Goal: Task Accomplishment & Management: Use online tool/utility

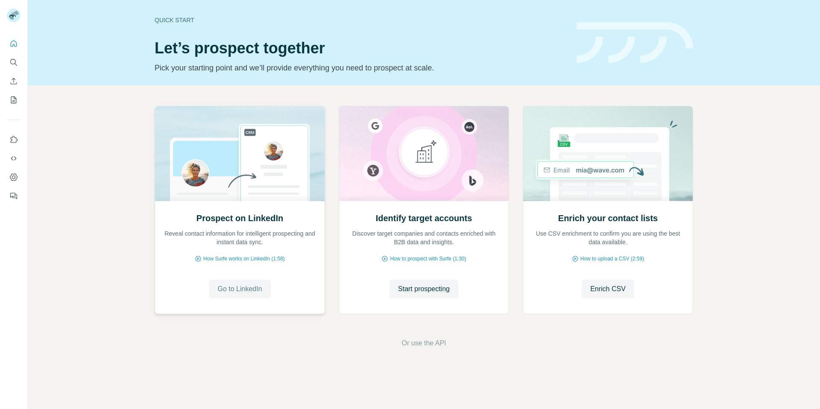
click at [232, 293] on span "Go to LinkedIn" at bounding box center [239, 289] width 44 height 10
click at [419, 292] on span "Start prospecting" at bounding box center [424, 289] width 52 height 10
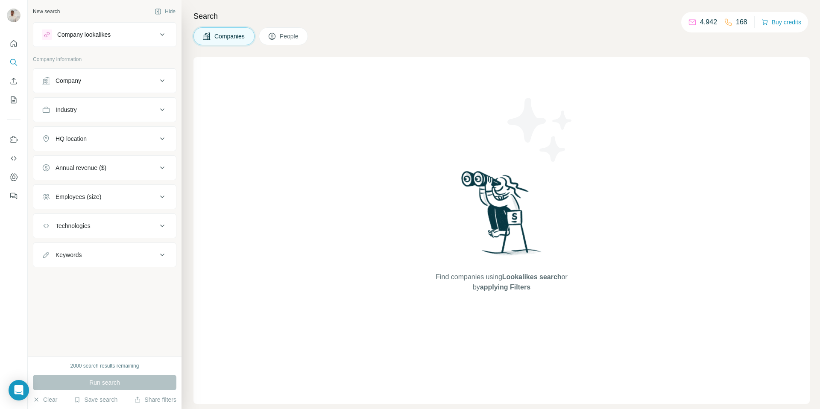
click at [69, 83] on div "Company" at bounding box center [69, 80] width 26 height 9
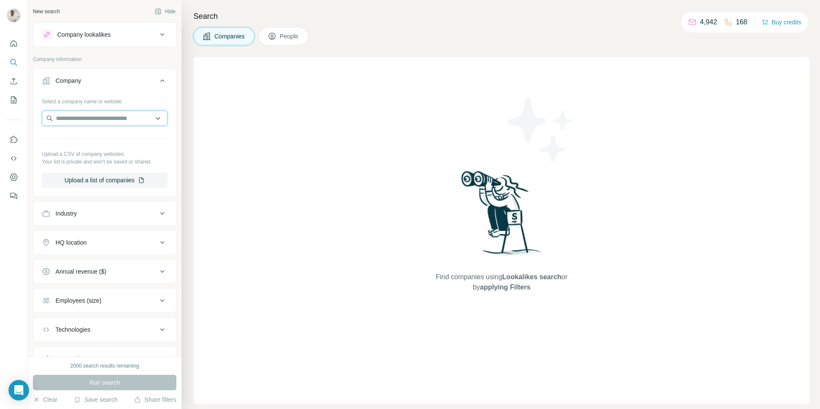
click at [91, 119] on input "text" at bounding box center [105, 118] width 126 height 15
paste input "**********"
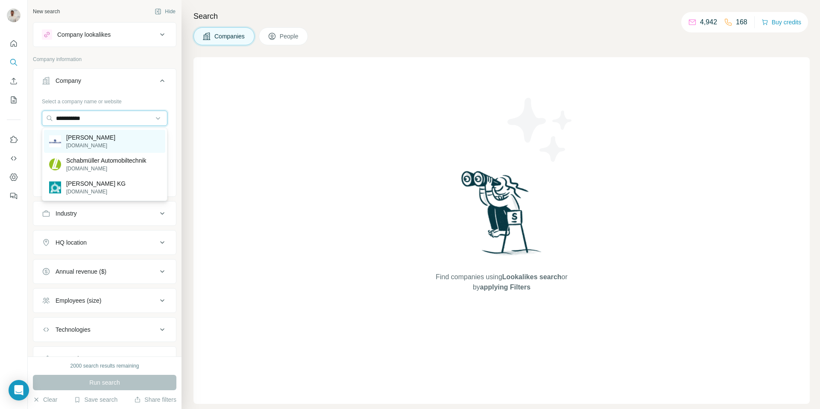
type input "**********"
click at [111, 143] on div "Schabmüller [DOMAIN_NAME]" at bounding box center [104, 141] width 121 height 23
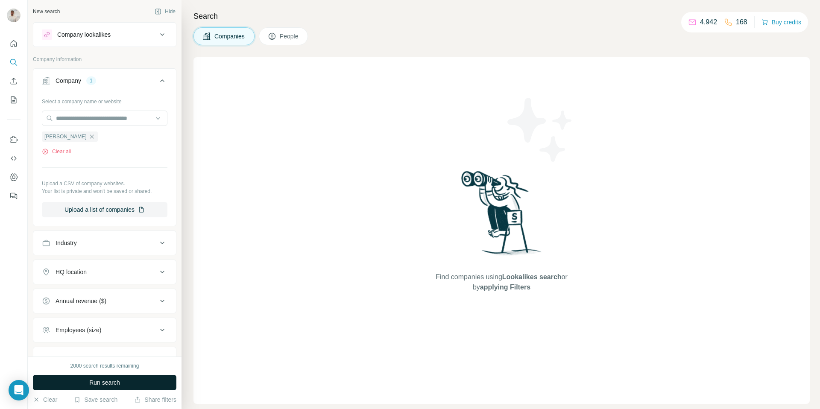
click at [133, 390] on button "Run search" at bounding box center [105, 382] width 144 height 15
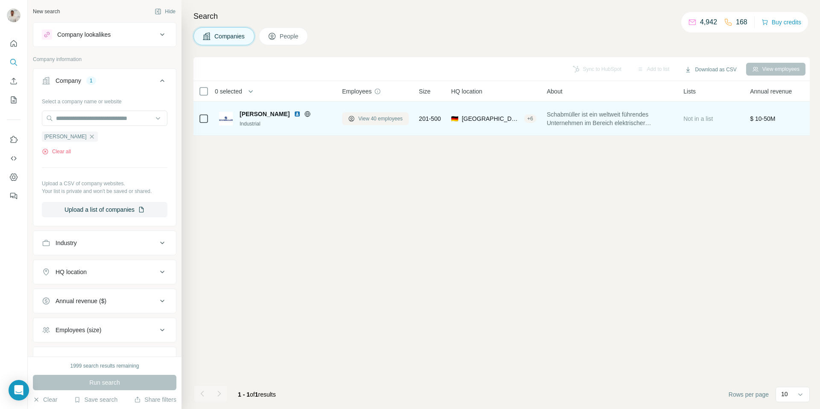
click at [382, 123] on button "View 40 employees" at bounding box center [375, 118] width 67 height 13
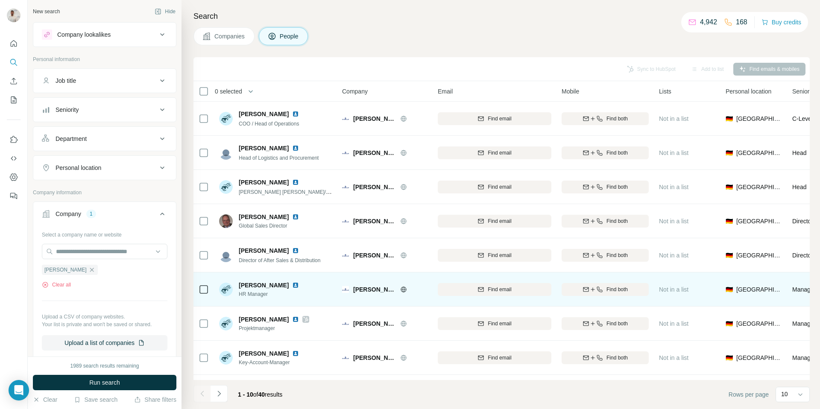
scroll to position [63, 0]
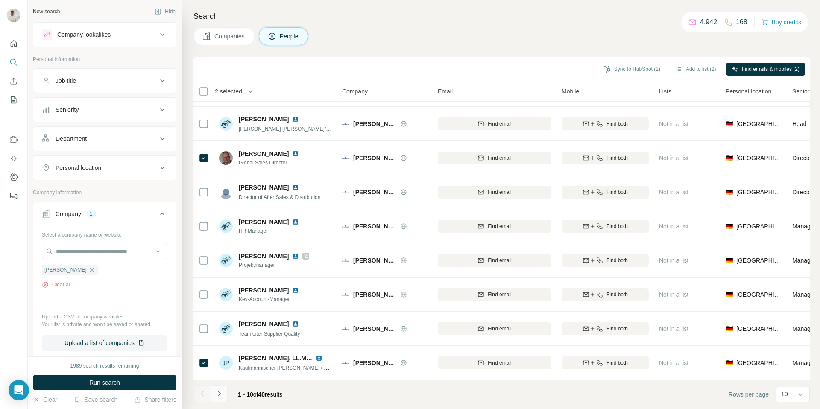
click at [217, 393] on icon "Navigate to next page" at bounding box center [219, 394] width 9 height 9
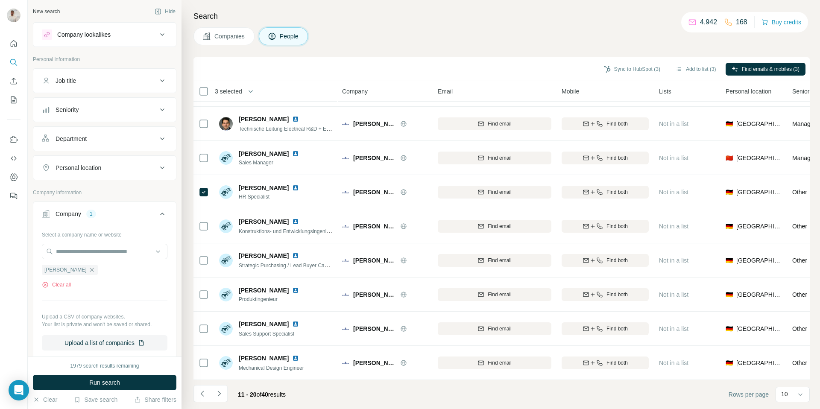
click at [222, 393] on icon "Navigate to next page" at bounding box center [219, 394] width 9 height 9
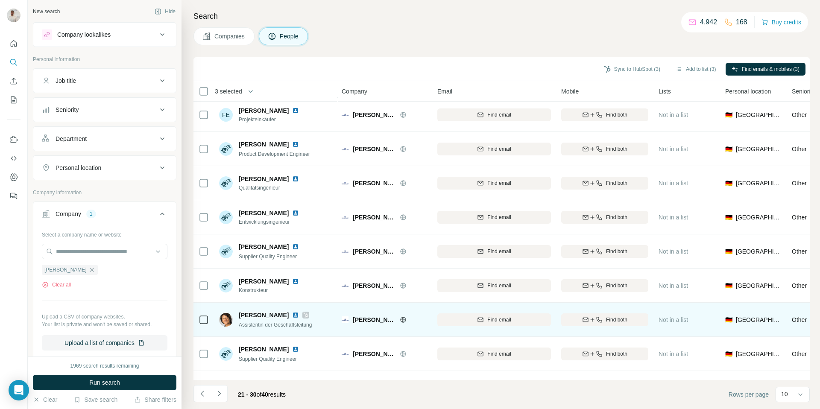
scroll to position [63, 0]
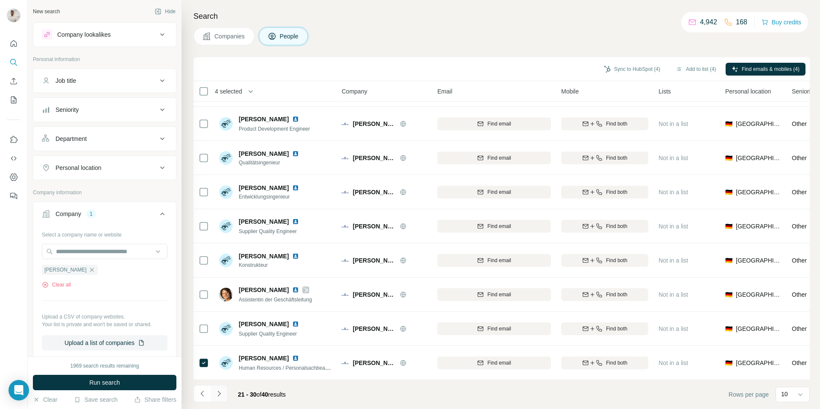
click at [222, 396] on icon "Navigate to next page" at bounding box center [219, 394] width 9 height 9
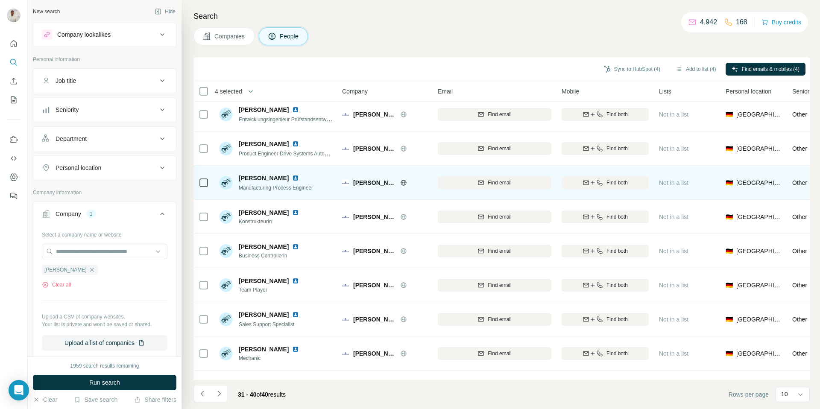
scroll to position [63, 0]
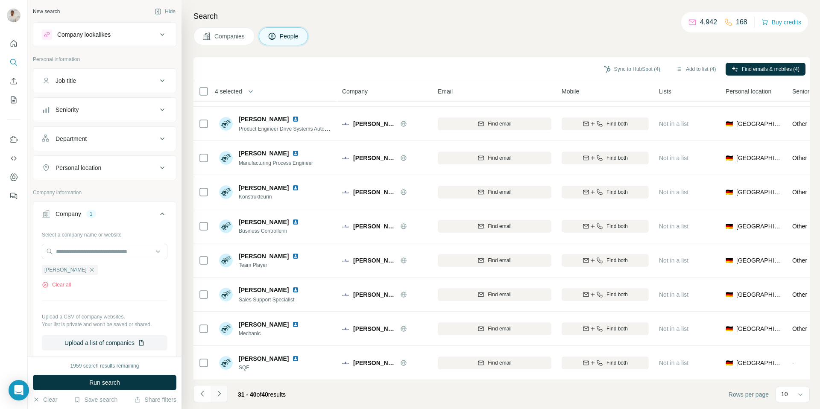
click at [221, 394] on icon "Navigate to next page" at bounding box center [219, 394] width 9 height 9
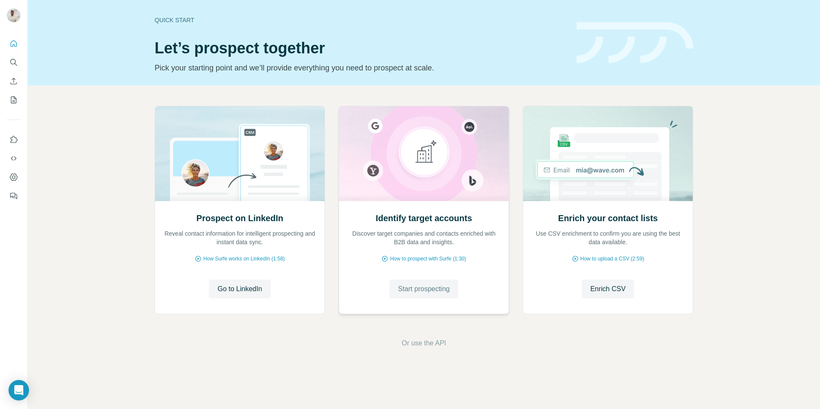
click at [445, 291] on span "Start prospecting" at bounding box center [424, 289] width 52 height 10
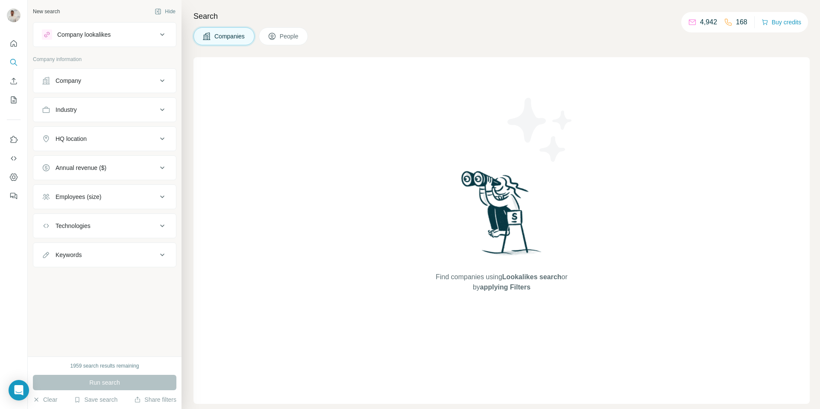
drag, startPoint x: 89, startPoint y: 88, endPoint x: 88, endPoint y: 92, distance: 4.3
click at [88, 88] on button "Company" at bounding box center [104, 80] width 143 height 21
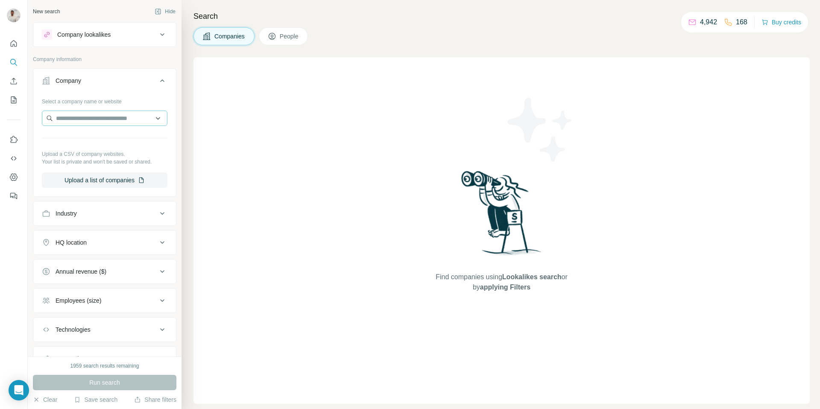
drag, startPoint x: 88, startPoint y: 92, endPoint x: 84, endPoint y: 116, distance: 24.4
click at [86, 109] on div "Select a company name or website Upload a CSV of company websites. Your list is…" at bounding box center [105, 141] width 126 height 94
click at [84, 117] on input "text" at bounding box center [105, 118] width 126 height 15
paste input "**********"
click at [100, 119] on input "**********" at bounding box center [105, 118] width 126 height 15
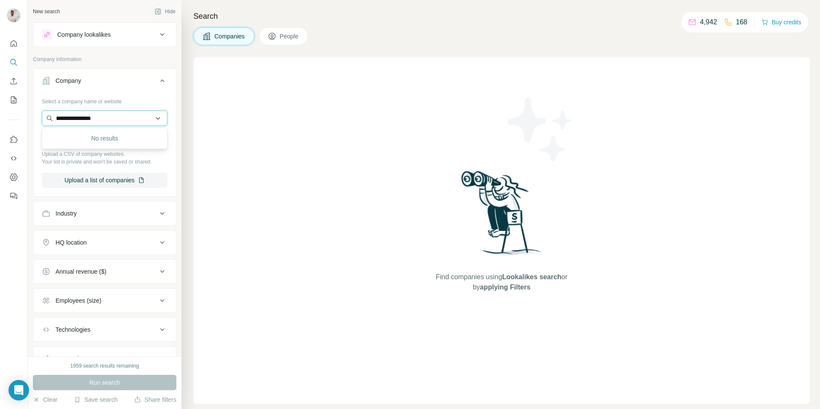
click at [100, 119] on input "**********" at bounding box center [105, 118] width 126 height 15
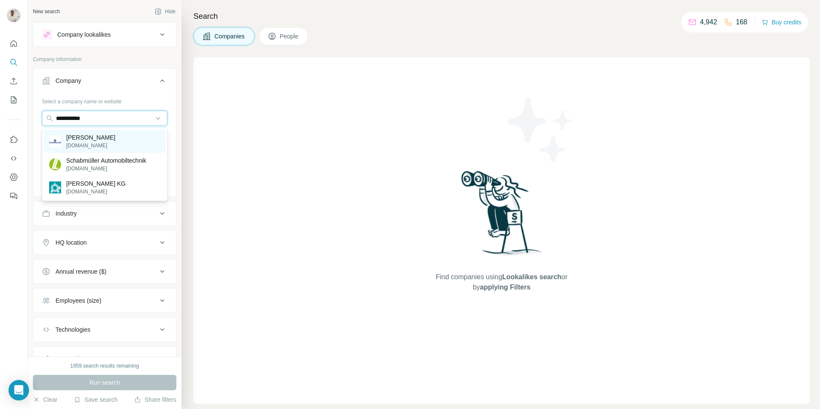
type input "**********"
click at [99, 145] on p "[DOMAIN_NAME]" at bounding box center [90, 146] width 49 height 8
type input "**********"
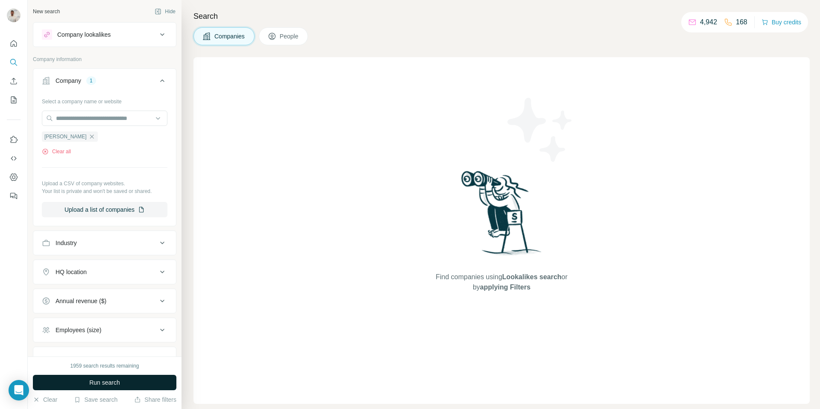
click at [161, 376] on button "Run search" at bounding box center [105, 382] width 144 height 15
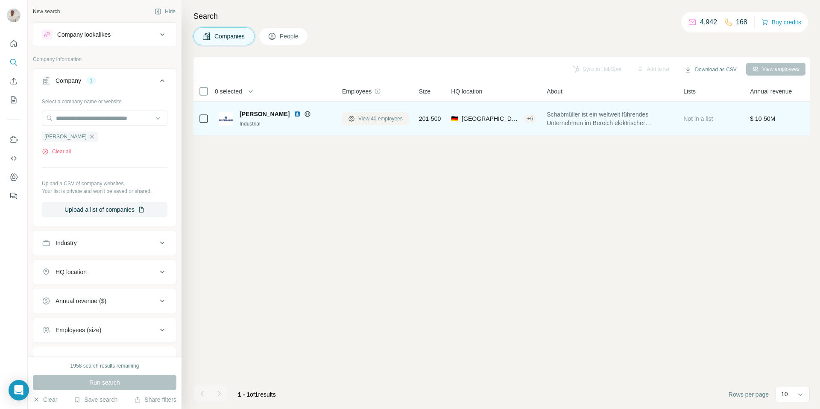
click at [364, 119] on span "View 40 employees" at bounding box center [380, 119] width 44 height 8
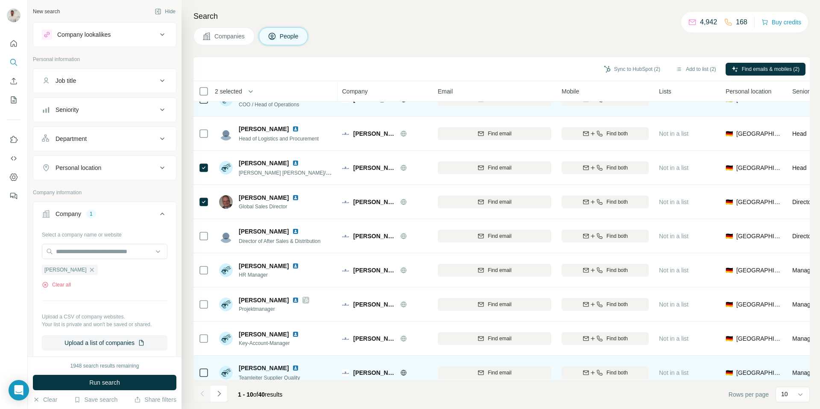
scroll to position [63, 0]
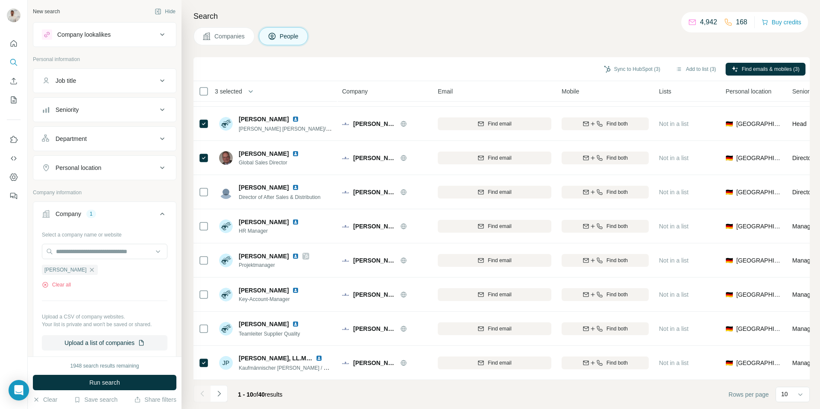
click at [219, 395] on icon "Navigate to next page" at bounding box center [219, 394] width 9 height 9
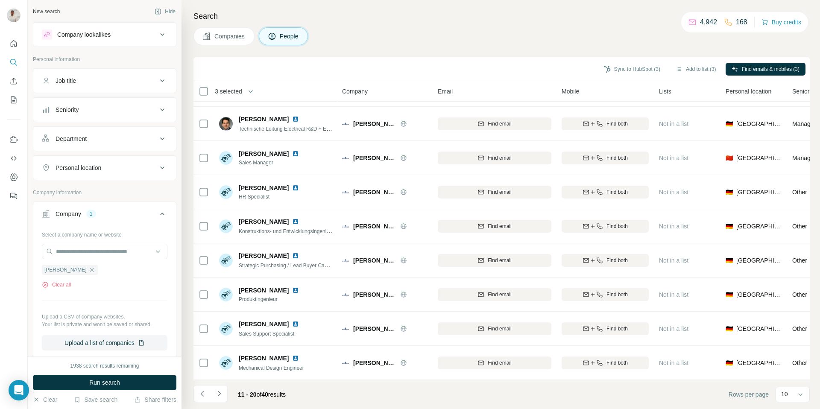
drag, startPoint x: 218, startPoint y: 391, endPoint x: 225, endPoint y: 387, distance: 7.7
click at [220, 391] on icon "Navigate to next page" at bounding box center [219, 394] width 9 height 9
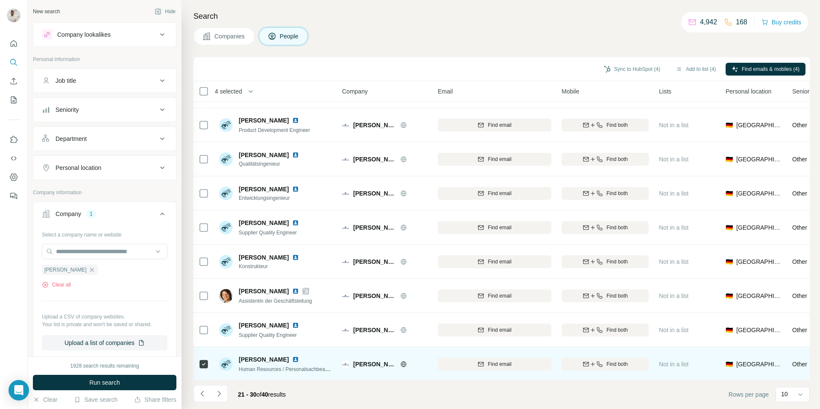
scroll to position [63, 0]
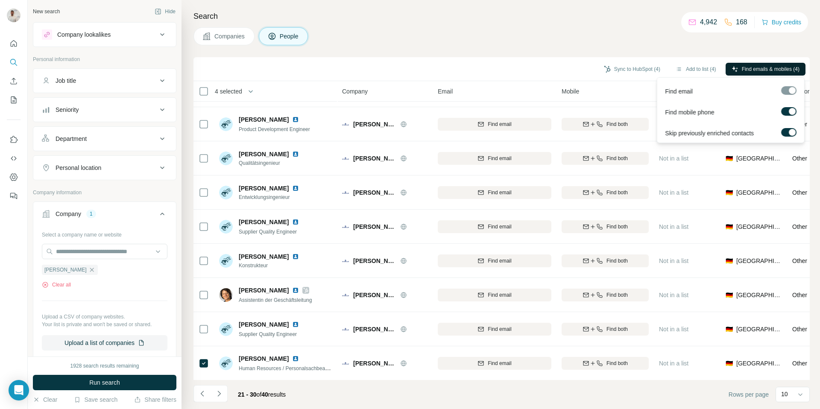
click at [749, 68] on span "Find emails & mobiles (4)" at bounding box center [771, 69] width 58 height 8
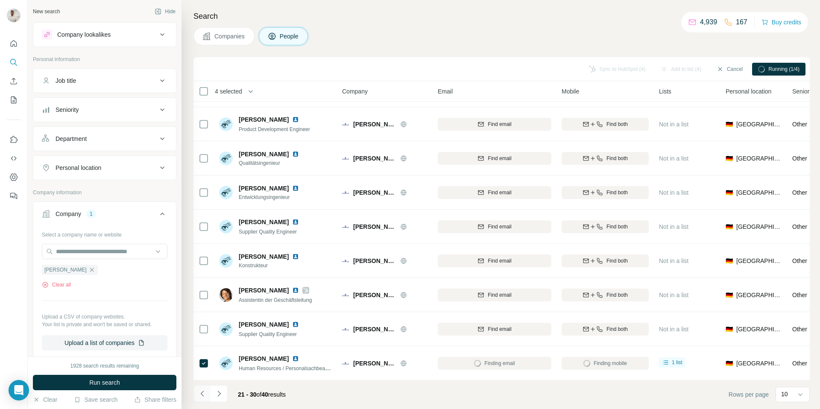
click at [203, 394] on icon "Navigate to previous page" at bounding box center [202, 394] width 9 height 9
click at [200, 396] on icon "Navigate to previous page" at bounding box center [202, 394] width 9 height 9
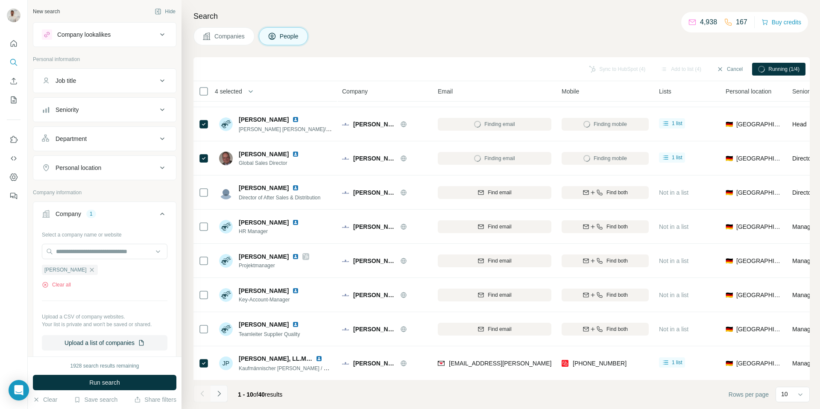
click at [219, 396] on icon "Navigate to next page" at bounding box center [219, 394] width 9 height 9
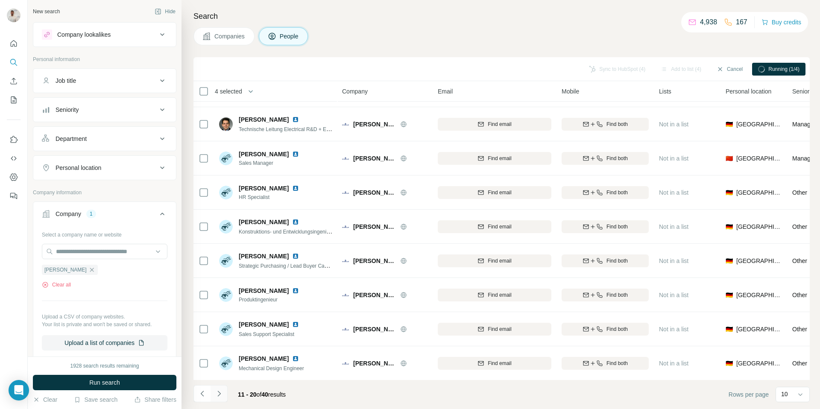
click at [219, 396] on icon "Navigate to next page" at bounding box center [219, 394] width 9 height 9
click at [202, 397] on icon "Navigate to previous page" at bounding box center [202, 394] width 9 height 9
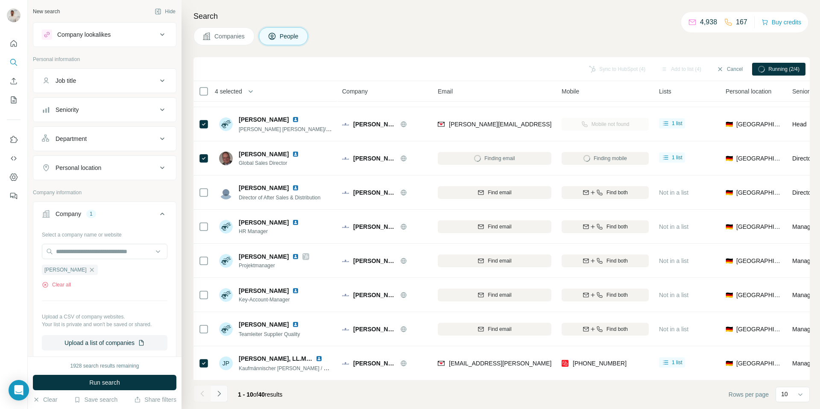
click at [223, 394] on icon "Navigate to next page" at bounding box center [219, 394] width 9 height 9
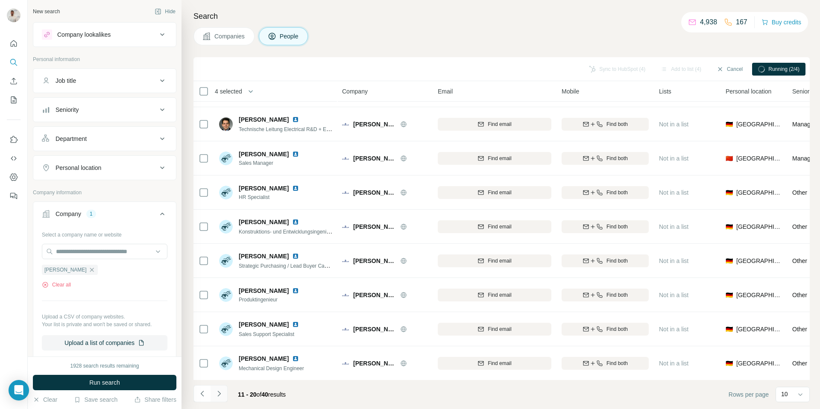
click at [220, 394] on icon "Navigate to next page" at bounding box center [219, 394] width 9 height 9
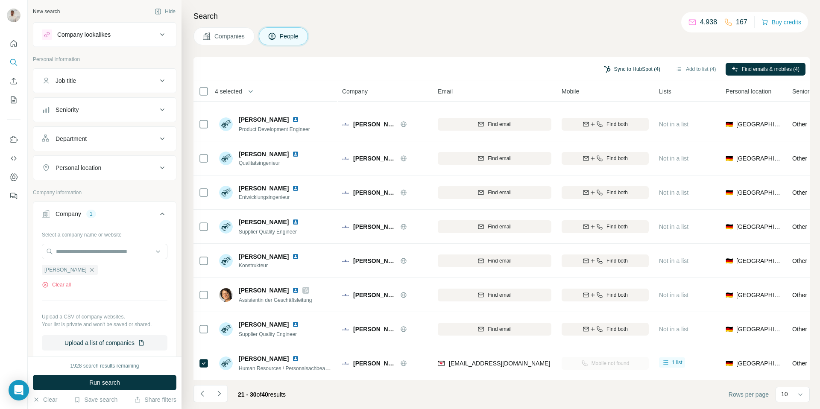
click at [642, 64] on button "Sync to HubSpot (4)" at bounding box center [632, 69] width 68 height 13
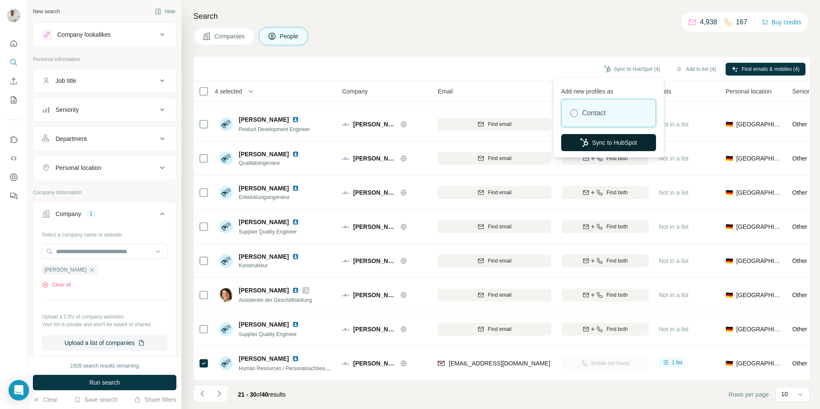
click at [601, 139] on button "Sync to HubSpot" at bounding box center [608, 142] width 95 height 17
